Goal: Task Accomplishment & Management: Complete application form

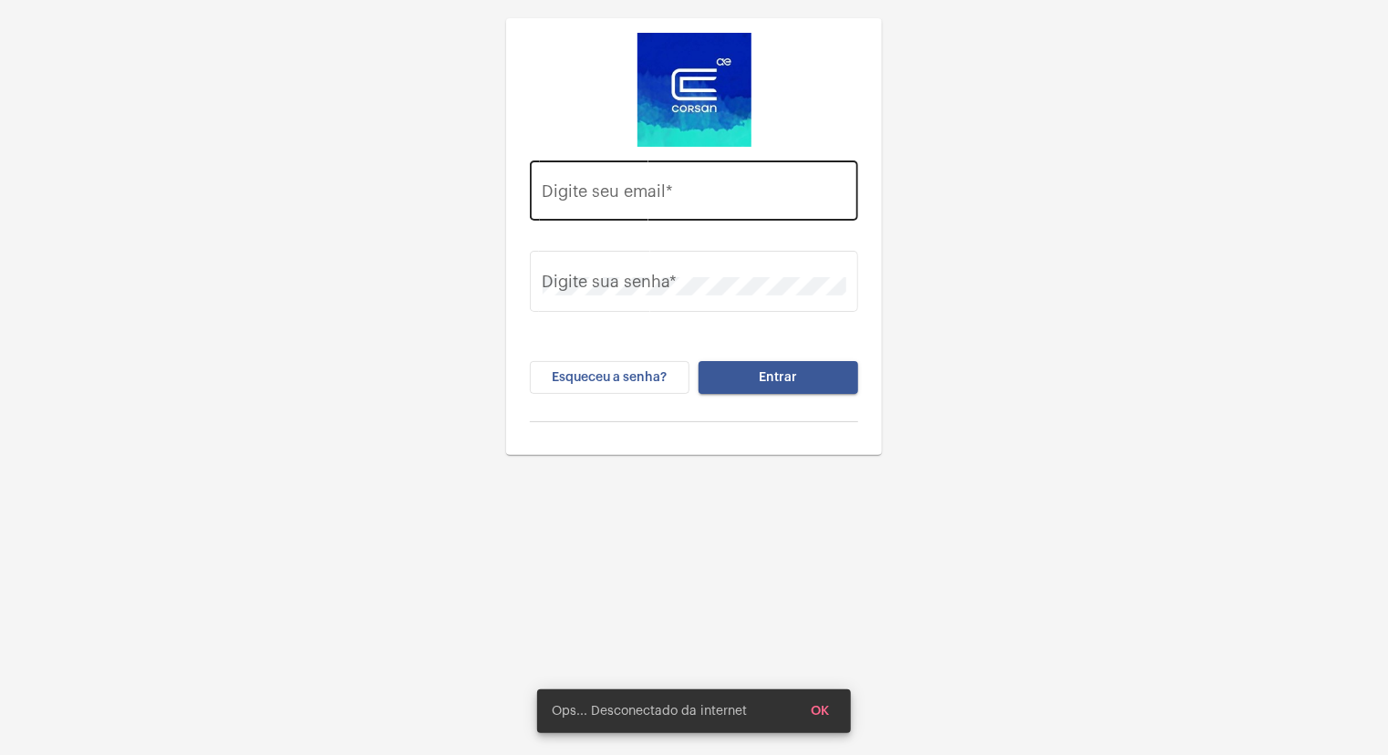
click at [678, 161] on div "Digite seu email *" at bounding box center [695, 188] width 304 height 65
click at [679, 179] on div "Digite seu email *" at bounding box center [695, 188] width 304 height 65
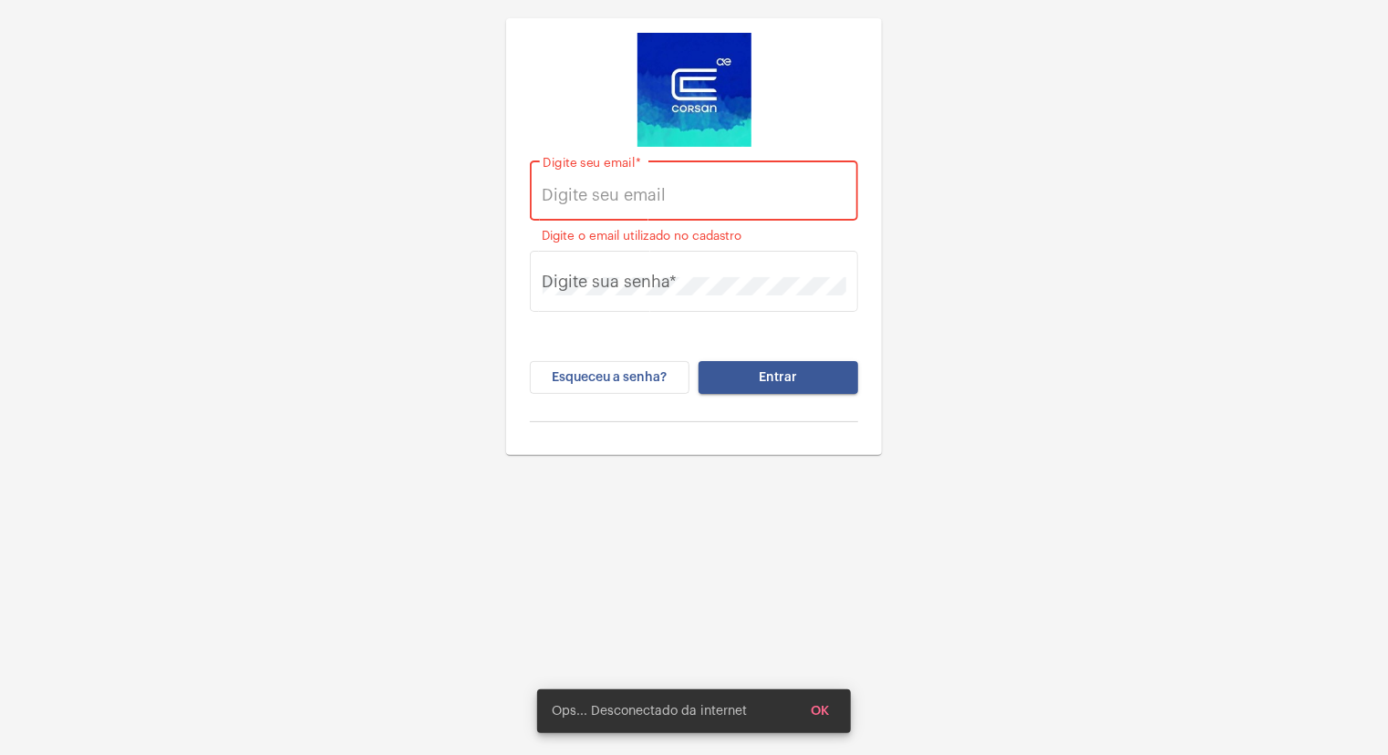
click at [658, 197] on input "Digite seu email *" at bounding box center [695, 195] width 304 height 18
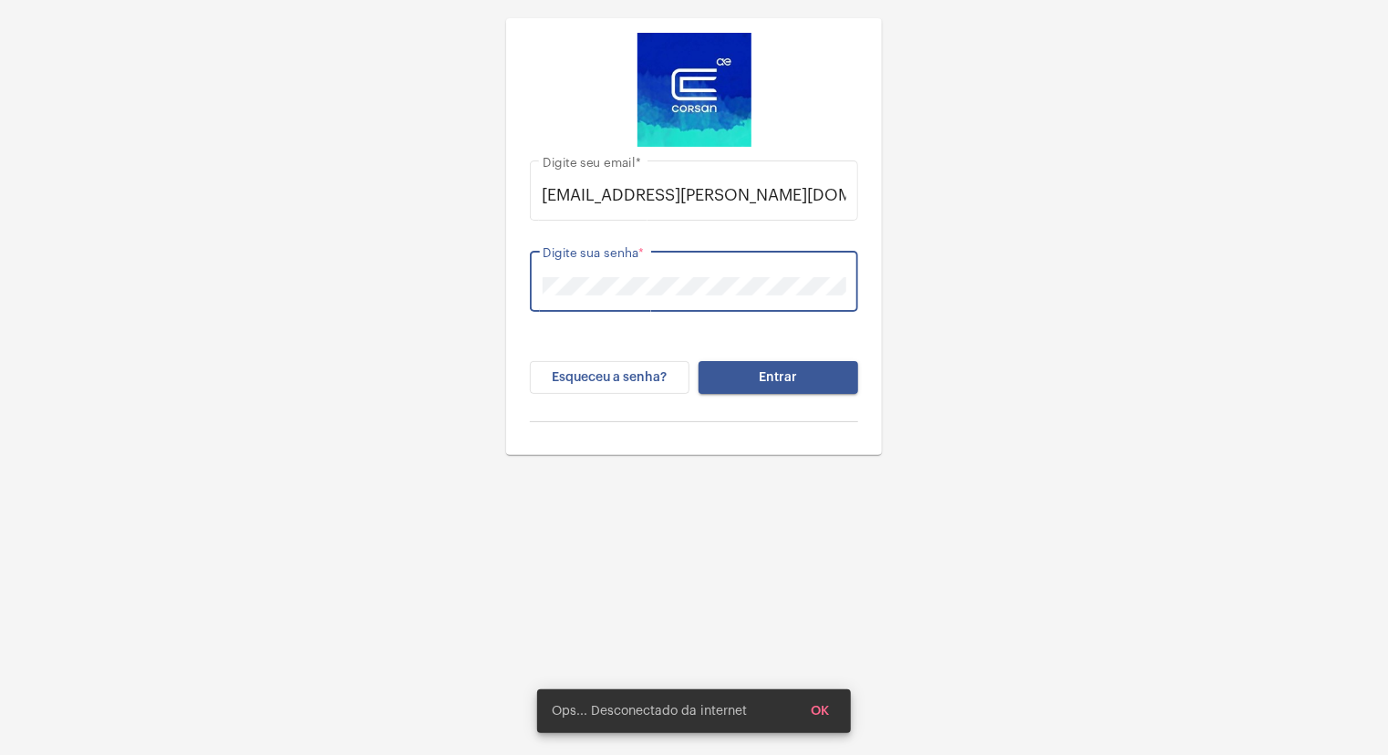
click at [699, 361] on button "Entrar" at bounding box center [779, 377] width 160 height 33
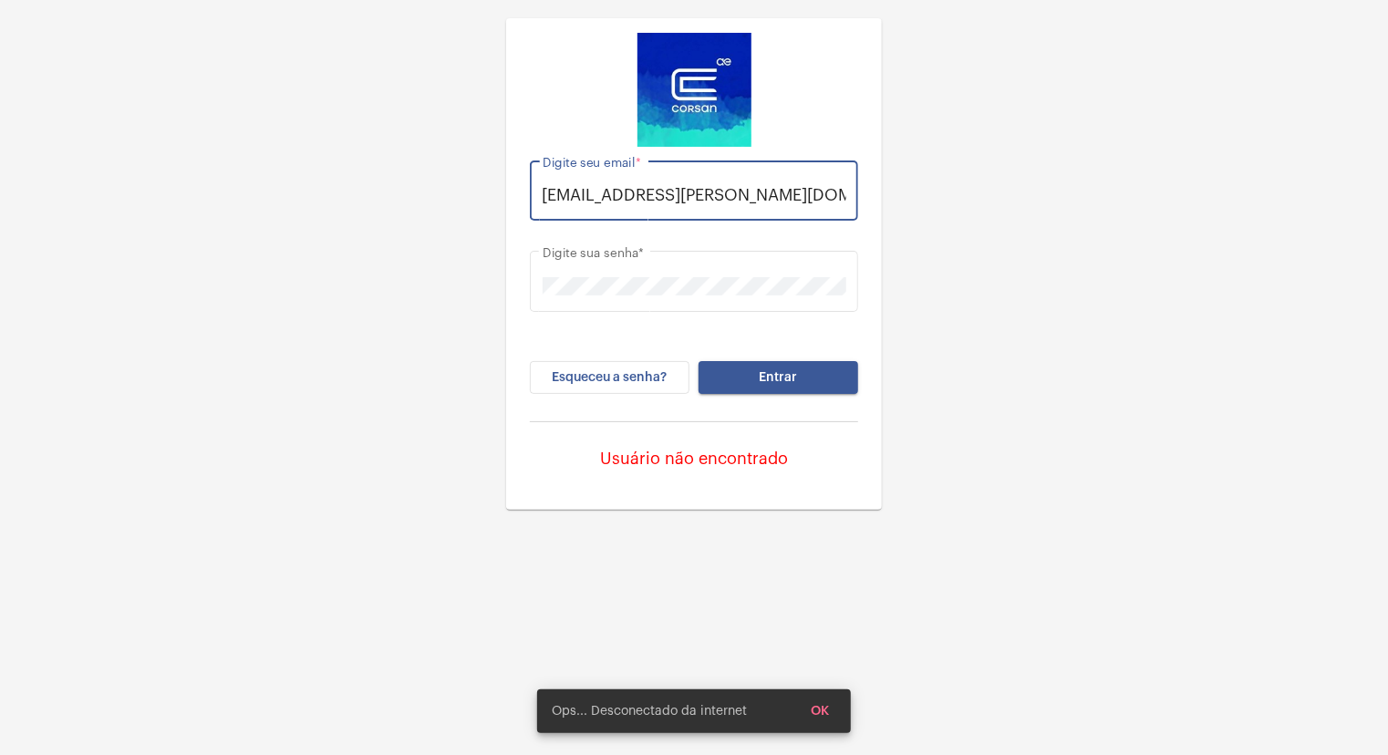
click at [678, 193] on input "[EMAIL_ADDRESS][PERSON_NAME][DOMAIN_NAME]" at bounding box center [695, 195] width 304 height 18
click at [668, 193] on input "[EMAIL_ADDRESS][PERSON_NAME][DOMAIN_NAME]" at bounding box center [695, 195] width 304 height 18
type input "[EMAIL_ADDRESS][PERSON_NAME][DOMAIN_NAME]"
click at [765, 371] on span "Entrar" at bounding box center [779, 377] width 38 height 13
